Goal: Check status: Check status

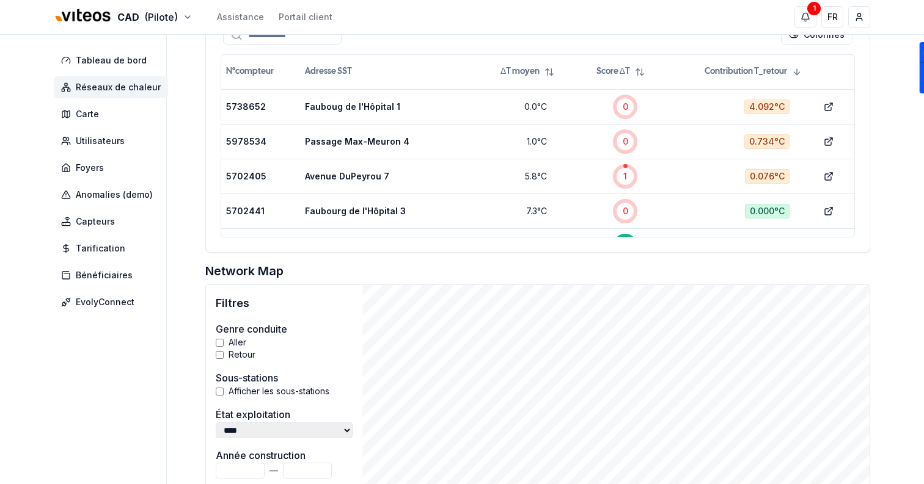
scroll to position [376, 0]
